Goal: Transaction & Acquisition: Purchase product/service

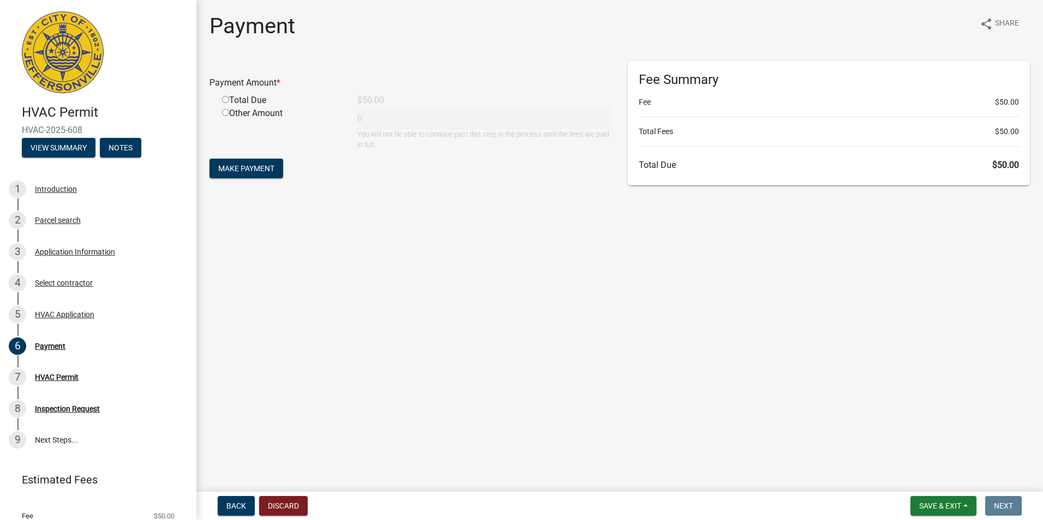
click at [242, 101] on div "Total Due" at bounding box center [281, 100] width 135 height 13
click at [223, 99] on input "radio" at bounding box center [225, 99] width 7 height 7
radio input "true"
type input "50"
click at [235, 161] on button "Make Payment" at bounding box center [246, 169] width 74 height 20
